Goal: Information Seeking & Learning: Compare options

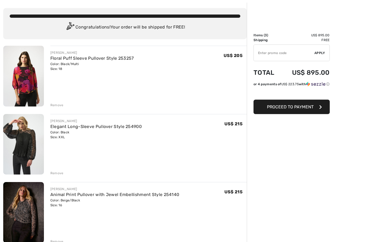
scroll to position [25, 0]
click at [114, 194] on link "Animal Print Pullover with Jewel Embellishment Style 254140" at bounding box center [114, 194] width 129 height 5
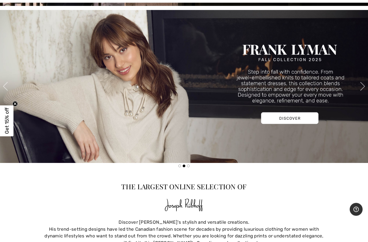
scroll to position [197, 0]
click at [294, 118] on img at bounding box center [184, 86] width 368 height 153
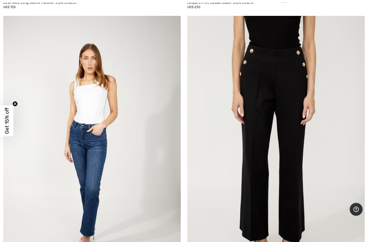
scroll to position [3093, 0]
click at [77, 160] on img at bounding box center [91, 149] width 177 height 266
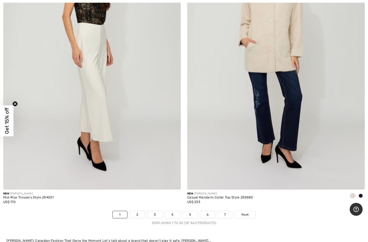
scroll to position [7412, 0]
click at [143, 211] on link "2" at bounding box center [137, 214] width 15 height 7
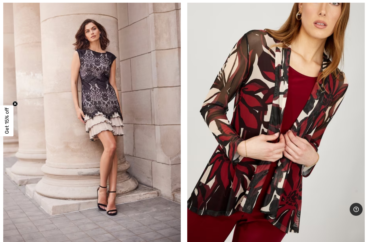
scroll to position [4088, 0]
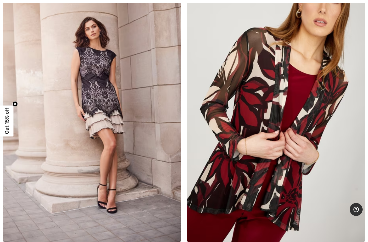
click at [367, 242] on div "FRANK LYMAN Chic V-Neck Pullover Style 254158 US$ 185" at bounding box center [276, 119] width 184 height 287
click at [366, 242] on div "FRANK LYMAN Chic V-Neck Pullover Style 254158 US$ 185" at bounding box center [276, 119] width 184 height 287
click at [365, 242] on div "FRANK LYMAN Chic V-Neck Pullover Style 254158 US$ 185" at bounding box center [276, 119] width 184 height 287
click at [290, 157] on img at bounding box center [275, 109] width 177 height 266
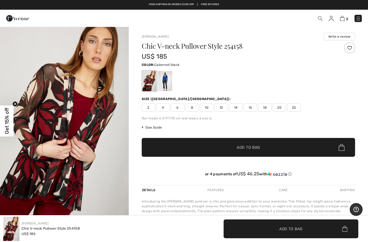
click at [171, 86] on div at bounding box center [165, 81] width 14 height 20
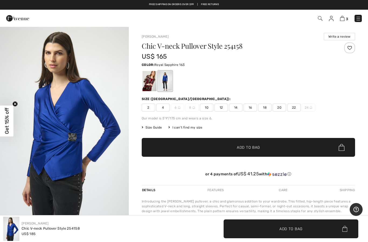
click at [153, 83] on div at bounding box center [149, 81] width 14 height 20
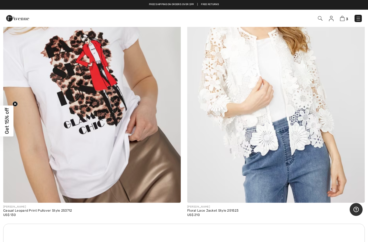
scroll to position [7055, 0]
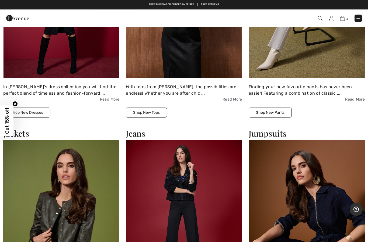
scroll to position [536, 0]
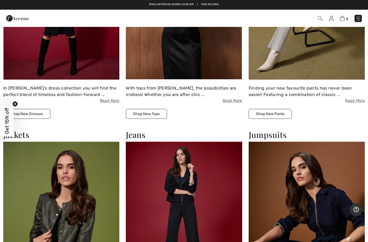
click at [151, 118] on button "Shop New Tops" at bounding box center [146, 114] width 41 height 10
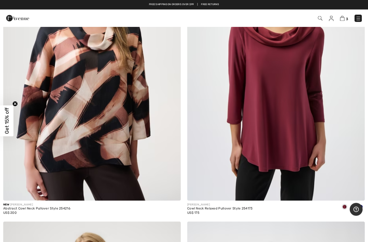
scroll to position [2813, 0]
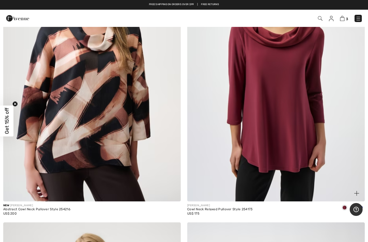
click at [363, 206] on div at bounding box center [360, 208] width 8 height 9
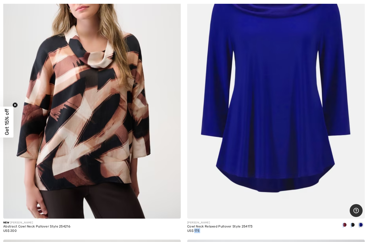
scroll to position [2796, 0]
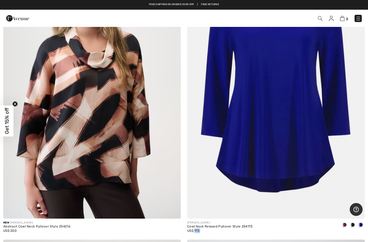
click at [347, 149] on img at bounding box center [275, 86] width 177 height 266
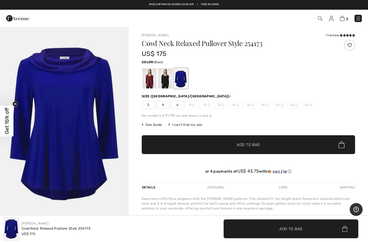
click at [168, 84] on div at bounding box center [165, 78] width 14 height 20
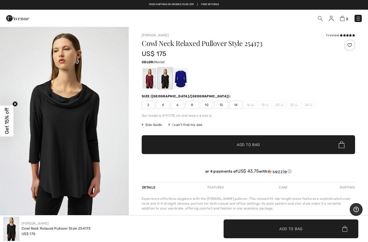
click at [153, 83] on div at bounding box center [149, 78] width 14 height 20
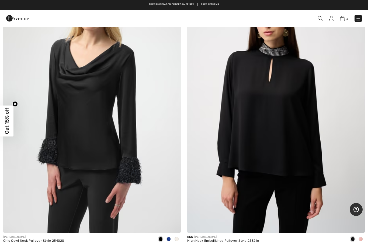
scroll to position [3069, 0]
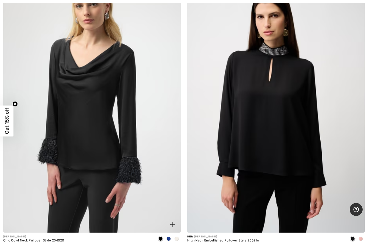
click at [62, 117] on img at bounding box center [91, 100] width 177 height 266
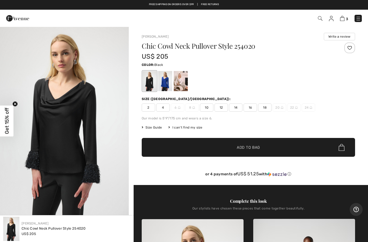
click at [184, 83] on div at bounding box center [181, 81] width 14 height 20
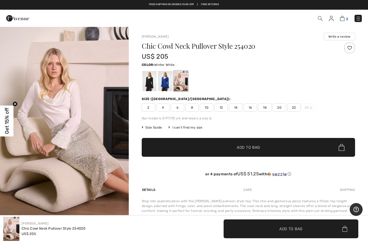
click at [344, 18] on img at bounding box center [342, 18] width 5 height 5
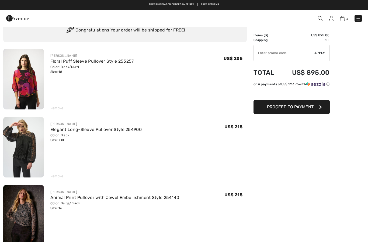
scroll to position [22, 0]
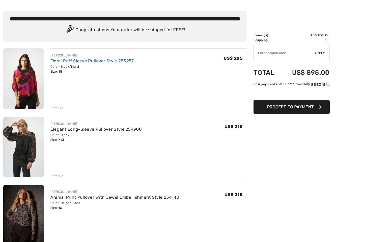
click at [110, 61] on link "Floral Puff Sleeve Pullover Style 253257" at bounding box center [91, 60] width 83 height 5
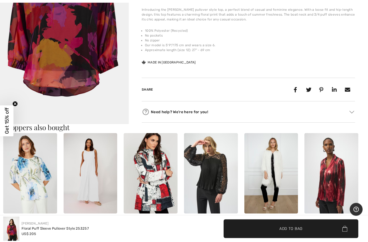
scroll to position [194, 0]
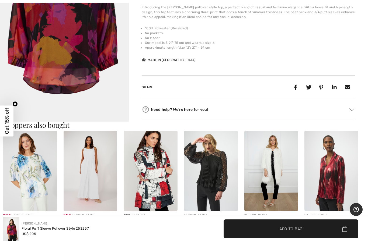
click at [334, 184] on img at bounding box center [331, 171] width 54 height 80
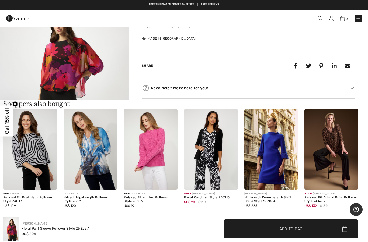
click at [336, 143] on img at bounding box center [331, 149] width 54 height 80
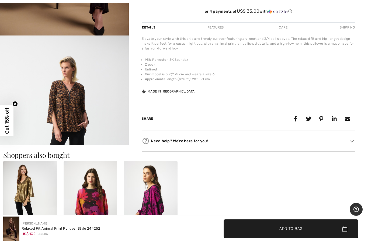
scroll to position [184, 0]
click at [326, 182] on div "FRANK LYMAN Metallic V-Neck Loose Fit Style 244142 US$ 185 JOSEPH RIBKOFF Flora…" at bounding box center [183, 213] width 361 height 105
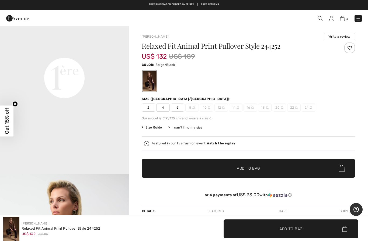
scroll to position [431, 0]
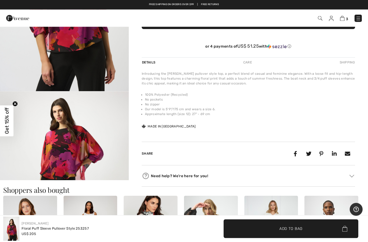
scroll to position [124, 0]
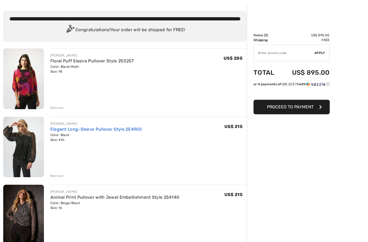
click at [80, 130] on link "Elegant Long-Sleeve Pullover Style 254900" at bounding box center [95, 129] width 91 height 5
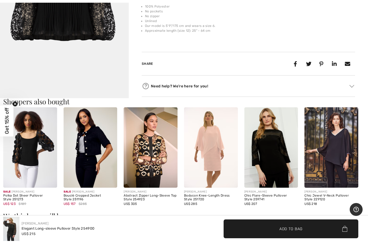
scroll to position [220, 0]
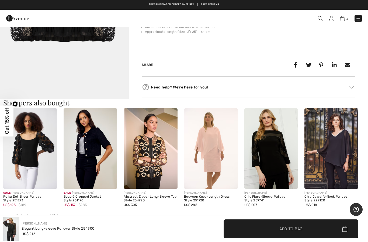
click at [28, 152] on img at bounding box center [30, 148] width 54 height 80
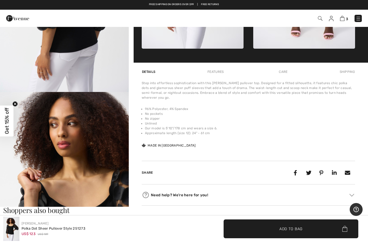
scroll to position [317, 0]
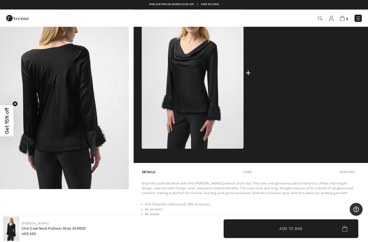
scroll to position [223, 0]
click at [310, 57] on img at bounding box center [304, 72] width 102 height 153
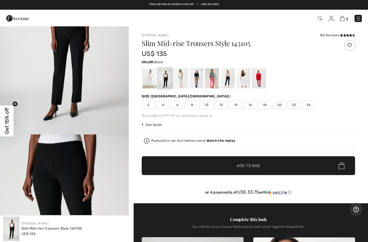
scroll to position [84, 0]
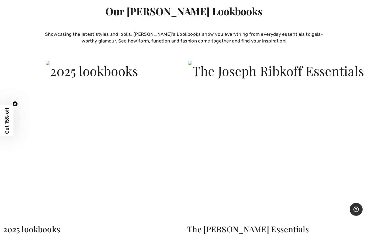
scroll to position [1230, 0]
click at [343, 37] on div "Our Joseph Ribkoff Lookbooks Showcasing the latest styles and looks, Joseph Rib…" at bounding box center [184, 32] width 368 height 53
click at [342, 40] on div "Our Joseph Ribkoff Lookbooks Showcasing the latest styles and looks, Joseph Rib…" at bounding box center [184, 32] width 368 height 53
click at [340, 40] on div "Our Joseph Ribkoff Lookbooks Showcasing the latest styles and looks, Joseph Rib…" at bounding box center [184, 32] width 368 height 53
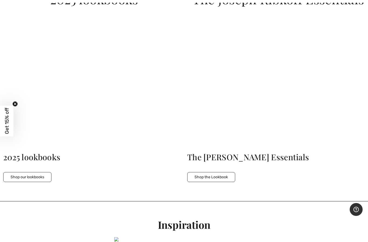
scroll to position [1303, 0]
click at [213, 179] on button "Shop the Lookbook" at bounding box center [211, 177] width 48 height 10
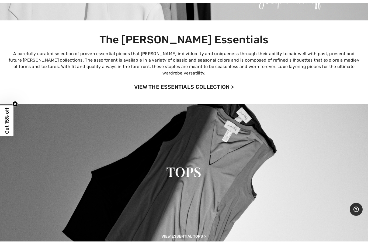
scroll to position [91, 0]
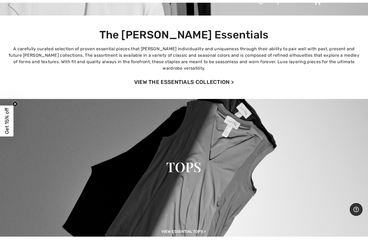
click at [207, 226] on img at bounding box center [184, 168] width 368 height 138
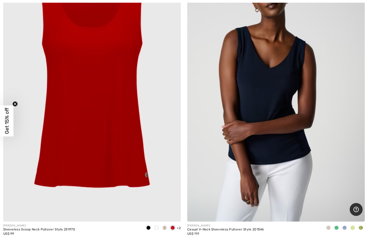
scroll to position [108, 0]
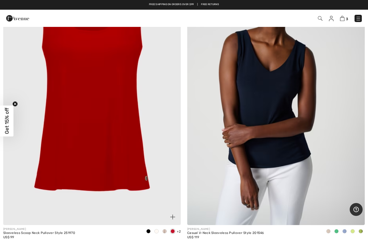
click at [132, 160] on img at bounding box center [91, 92] width 177 height 266
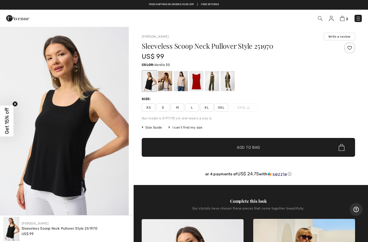
click at [169, 82] on div at bounding box center [165, 81] width 14 height 20
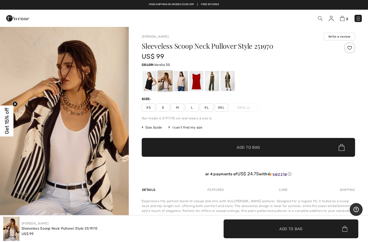
click at [188, 84] on div at bounding box center [181, 81] width 14 height 20
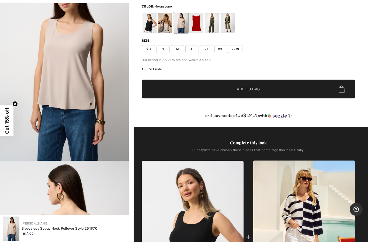
scroll to position [59, 0]
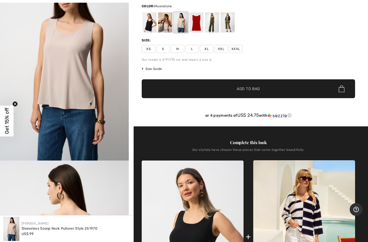
click at [5, 18] on img "1 / 6" at bounding box center [64, 64] width 129 height 193
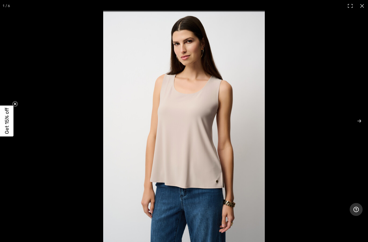
scroll to position [80, 0]
